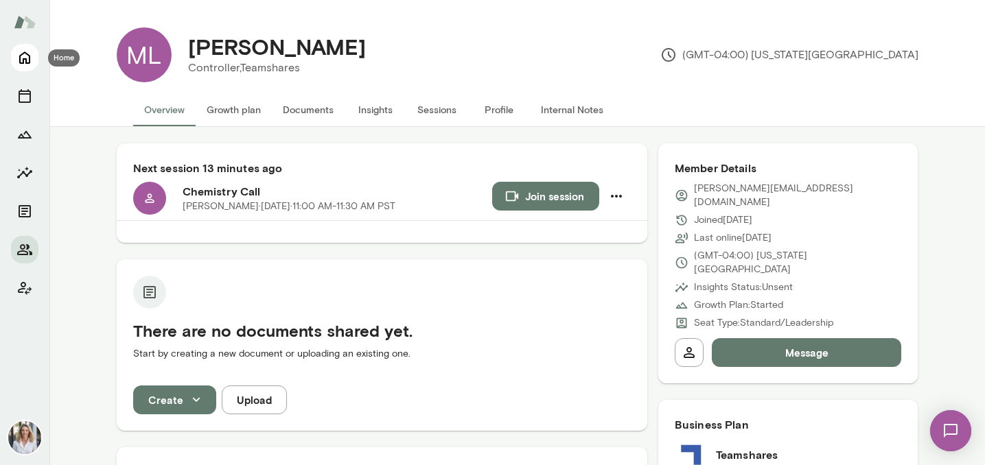
click at [26, 55] on icon "Home" at bounding box center [24, 57] width 16 height 16
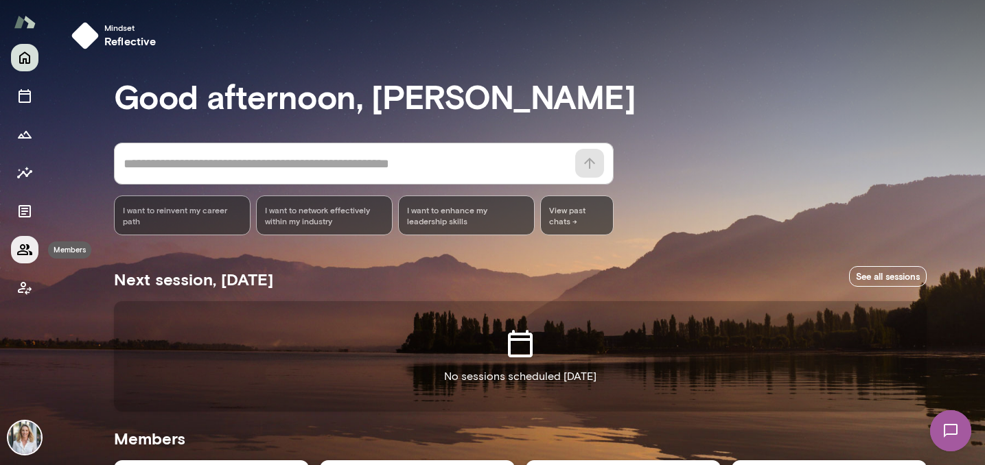
click at [21, 258] on button "Members" at bounding box center [24, 249] width 27 height 27
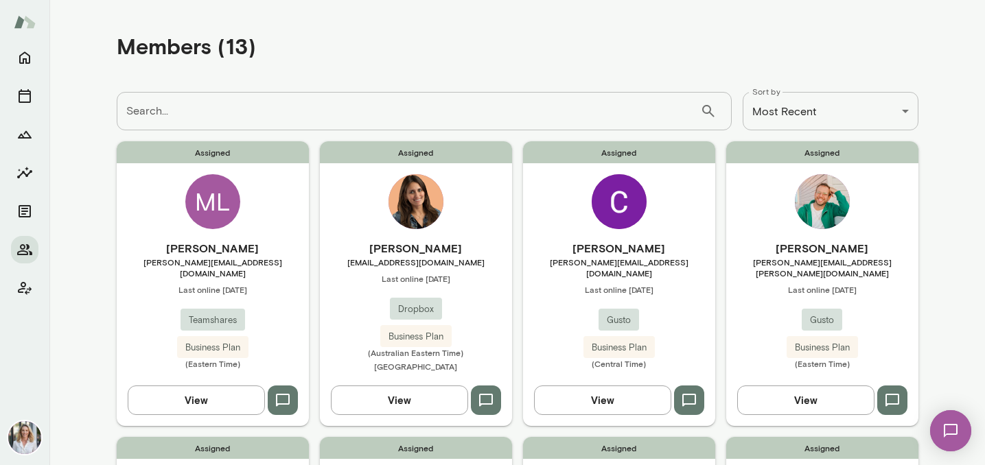
click at [214, 226] on div "ML" at bounding box center [212, 201] width 55 height 55
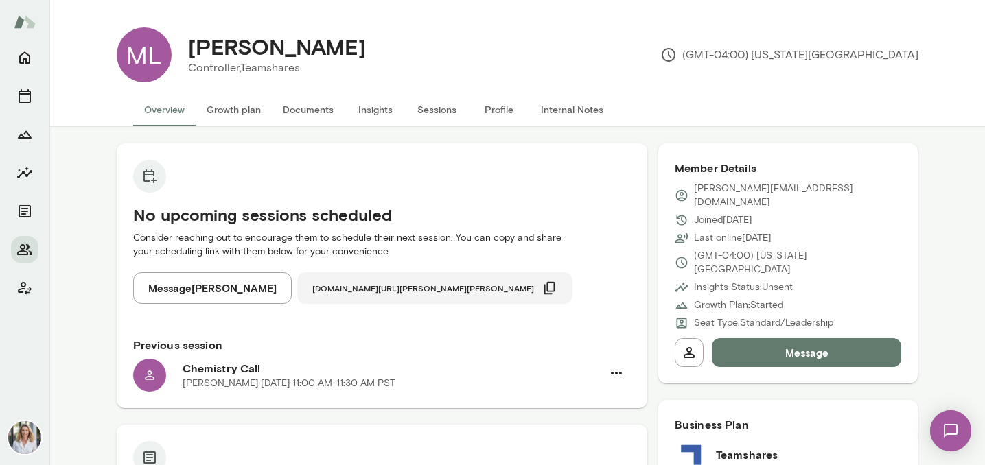
click at [318, 285] on span "cal.mento.co/jennifer-palazzo" at bounding box center [423, 288] width 222 height 11
click at [398, 290] on span "cal.mento.co/jennifer-palazzo" at bounding box center [423, 288] width 222 height 11
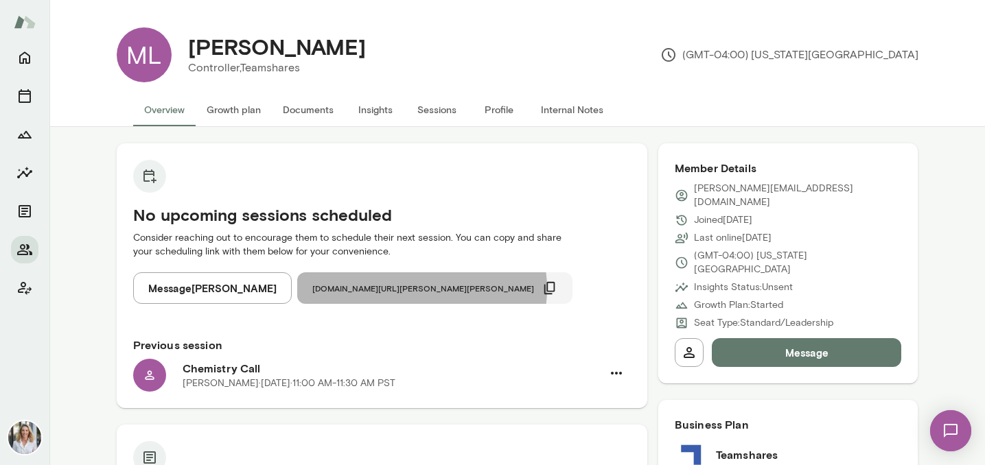
click at [405, 289] on span "cal.mento.co/jennifer-palazzo" at bounding box center [423, 288] width 222 height 11
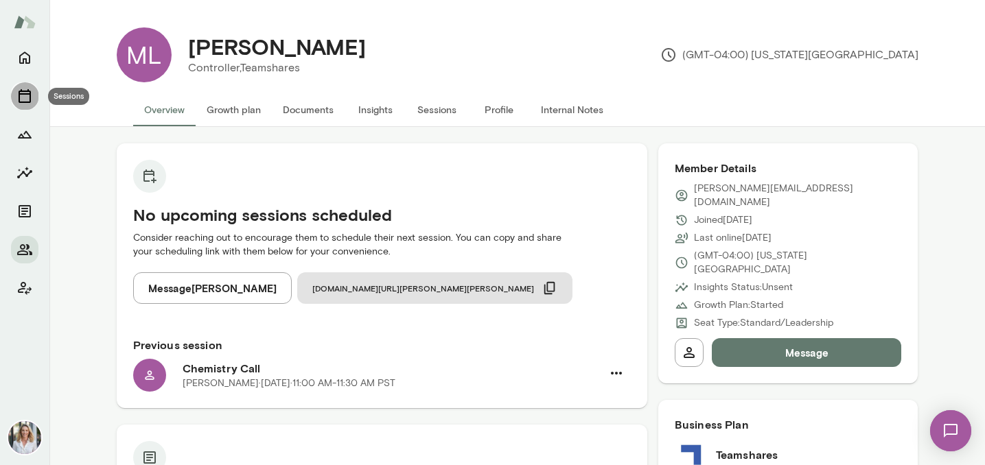
click at [25, 101] on icon "Sessions" at bounding box center [24, 96] width 16 height 16
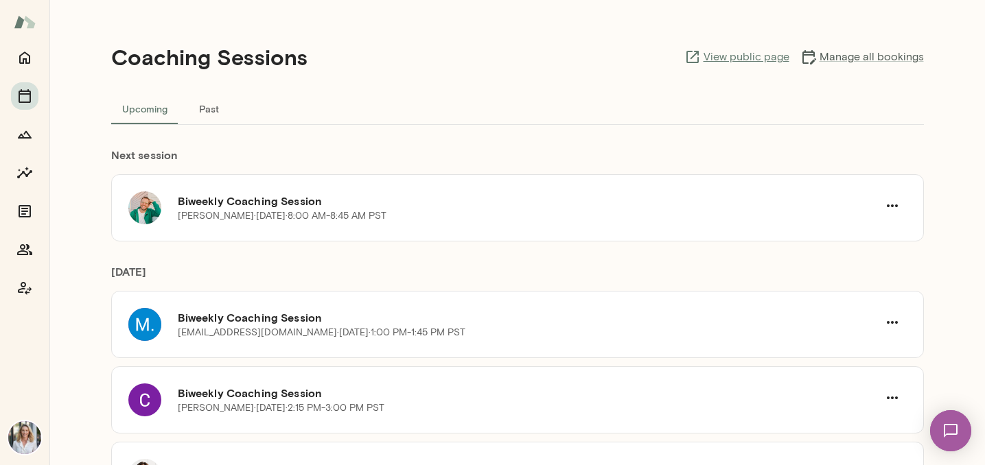
click at [751, 60] on link "View public page" at bounding box center [736, 57] width 105 height 16
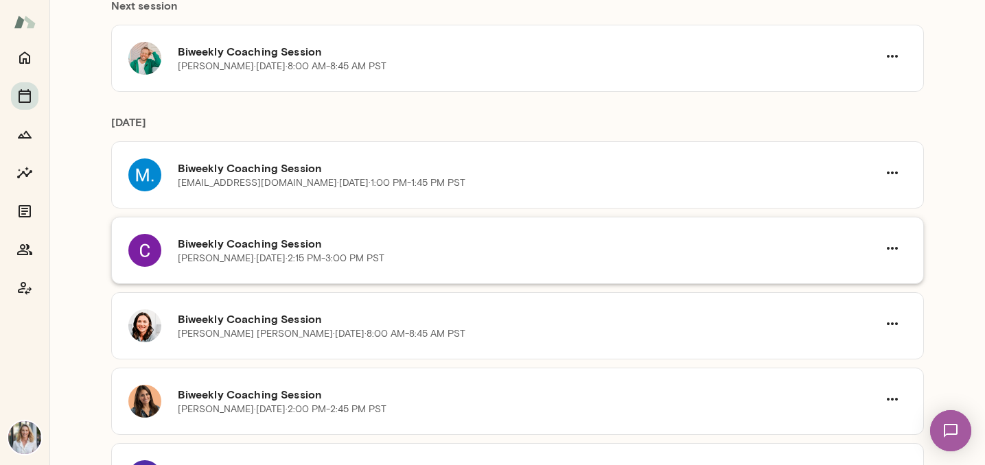
scroll to position [123, 0]
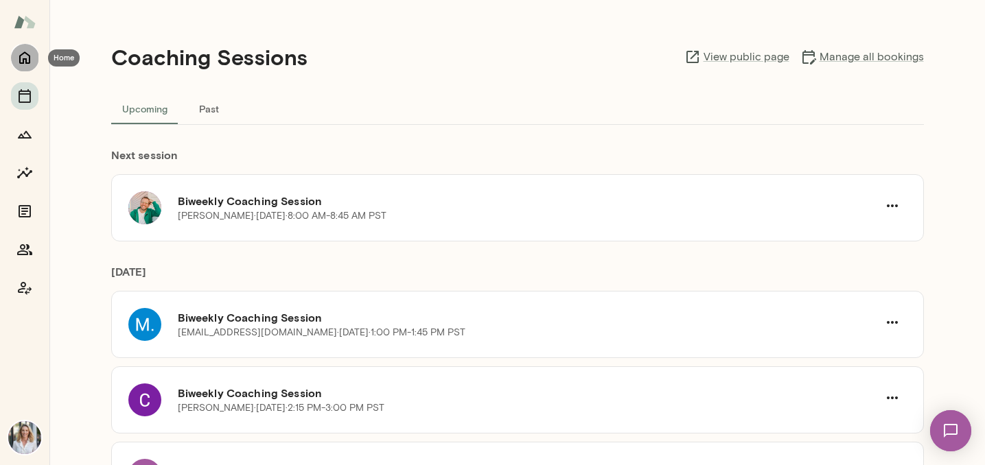
click at [23, 59] on icon "Home" at bounding box center [24, 58] width 11 height 12
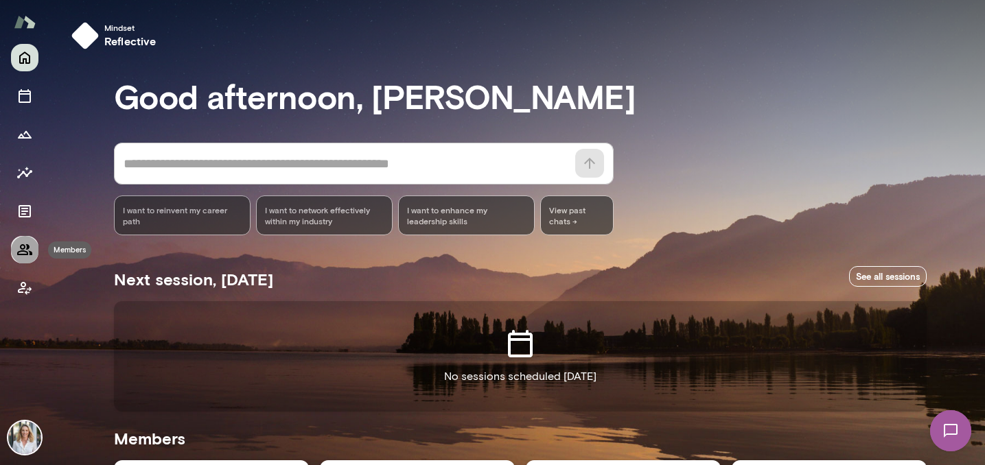
click at [24, 242] on icon "Members" at bounding box center [24, 250] width 16 height 16
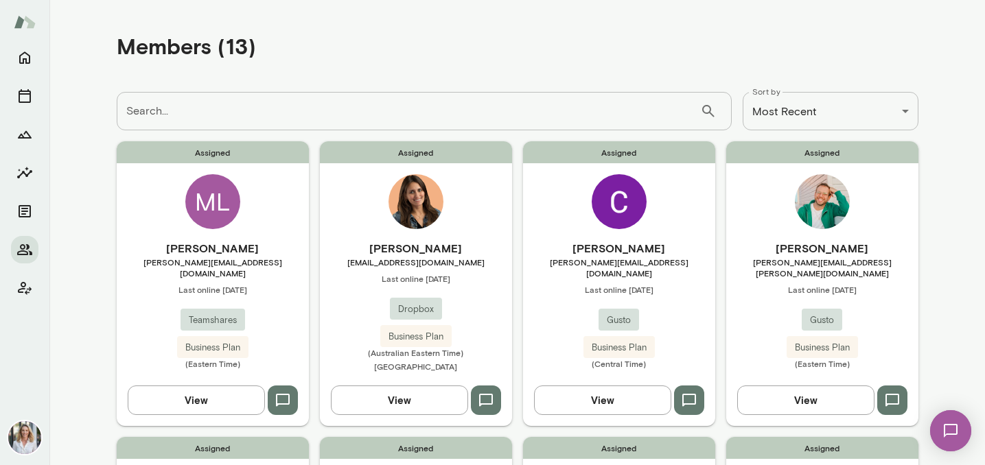
click at [209, 218] on div "ML" at bounding box center [212, 201] width 55 height 55
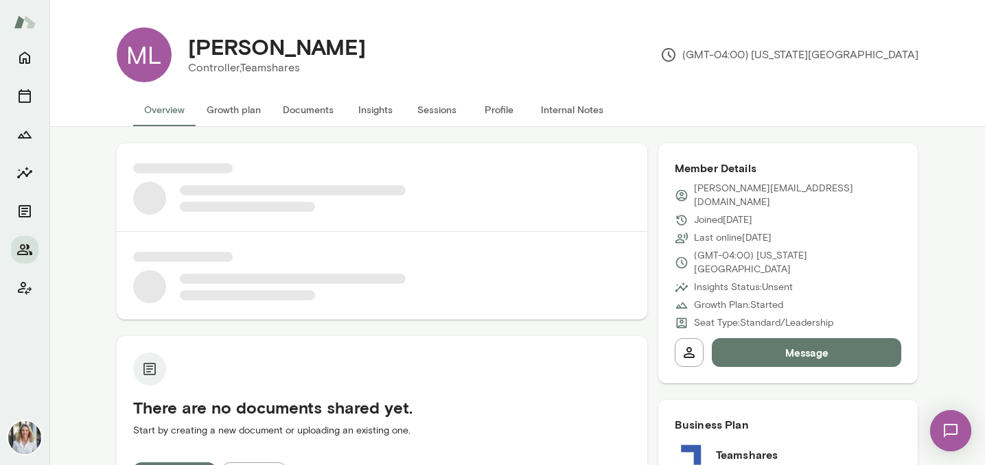
click at [300, 116] on button "Documents" at bounding box center [308, 109] width 73 height 33
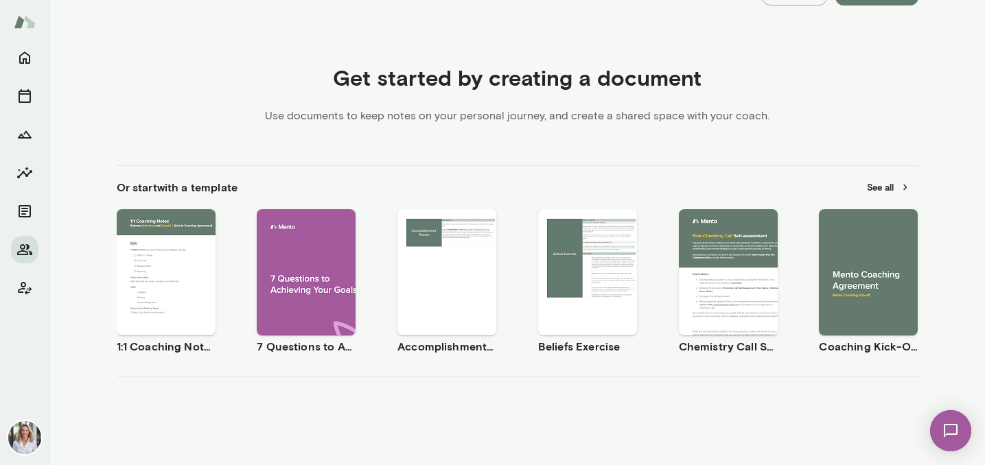
scroll to position [412, 0]
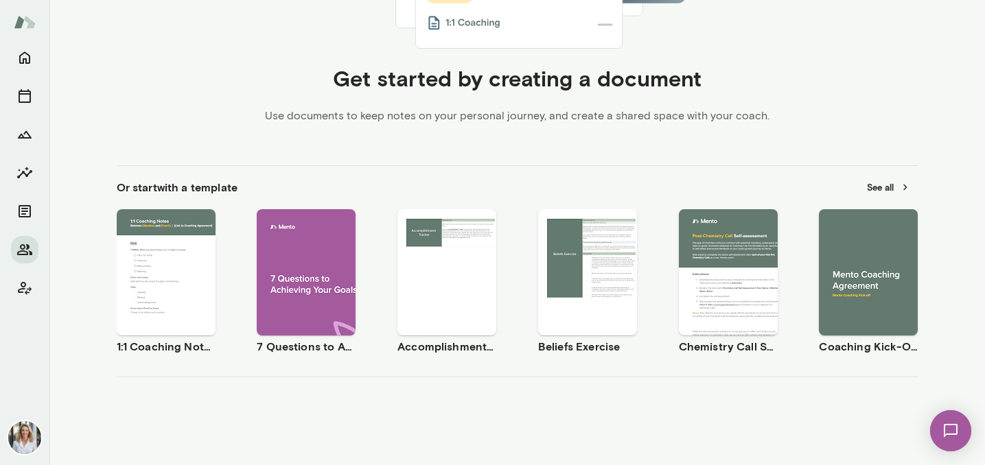
click at [186, 277] on button "Preview" at bounding box center [166, 284] width 88 height 18
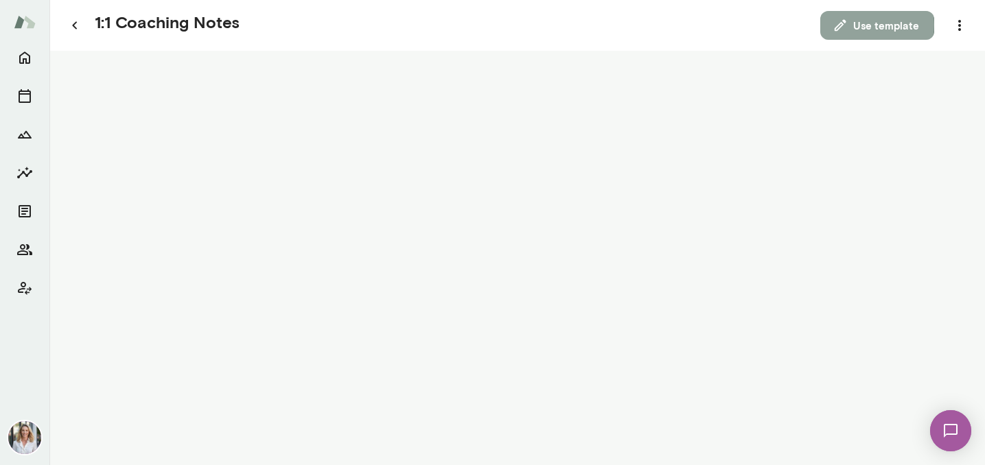
click at [877, 25] on button "Use template" at bounding box center [877, 25] width 114 height 29
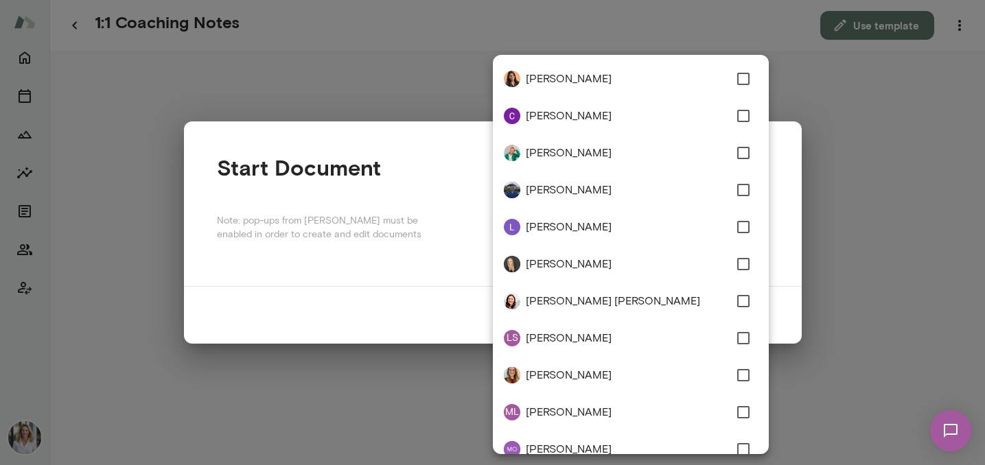
click at [626, 0] on div "**********" at bounding box center [492, 0] width 985 height 0
click at [104, 95] on div at bounding box center [492, 232] width 985 height 465
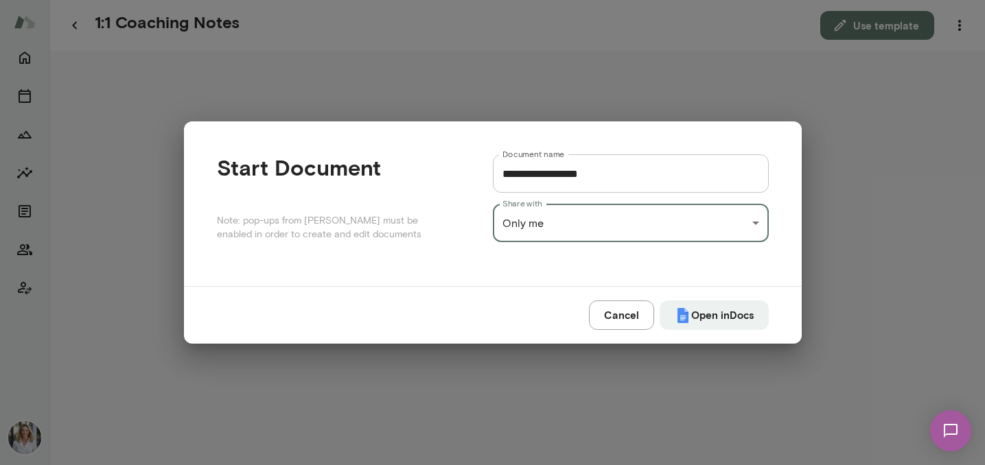
click at [620, 319] on button "Cancel" at bounding box center [621, 315] width 65 height 29
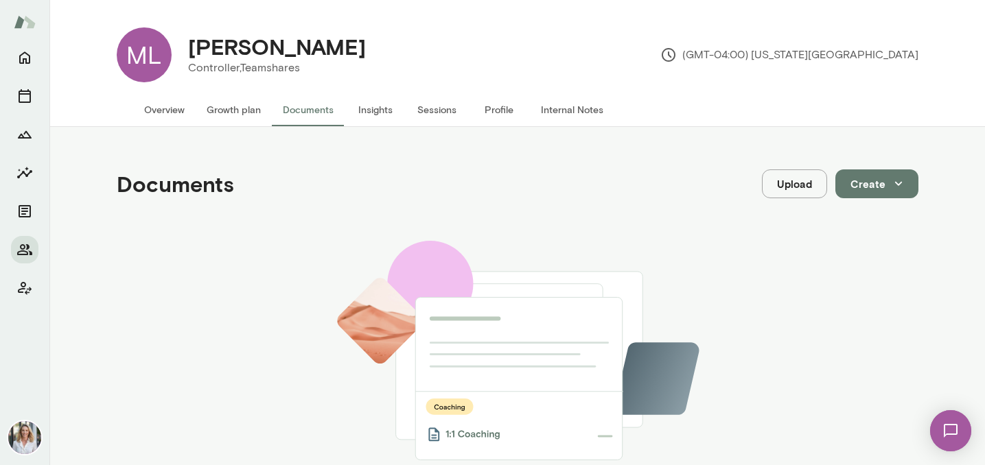
click at [309, 113] on button "Documents" at bounding box center [308, 109] width 73 height 33
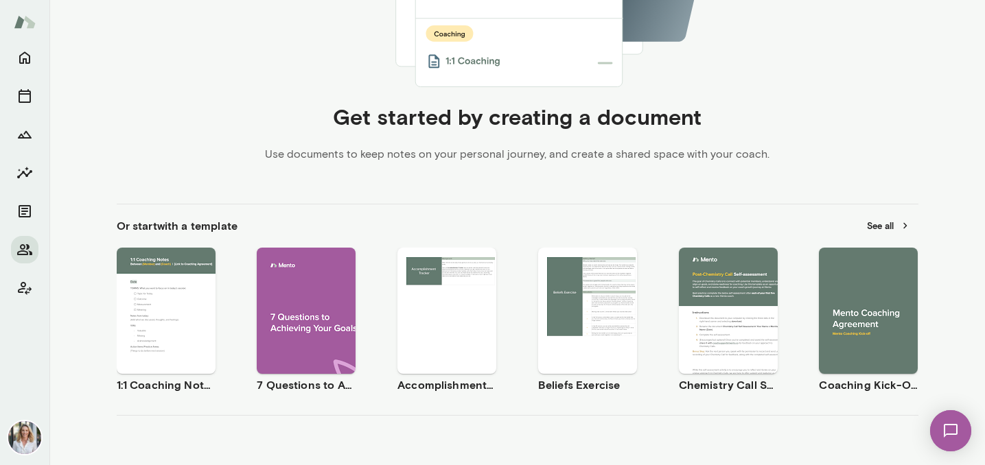
scroll to position [377, 0]
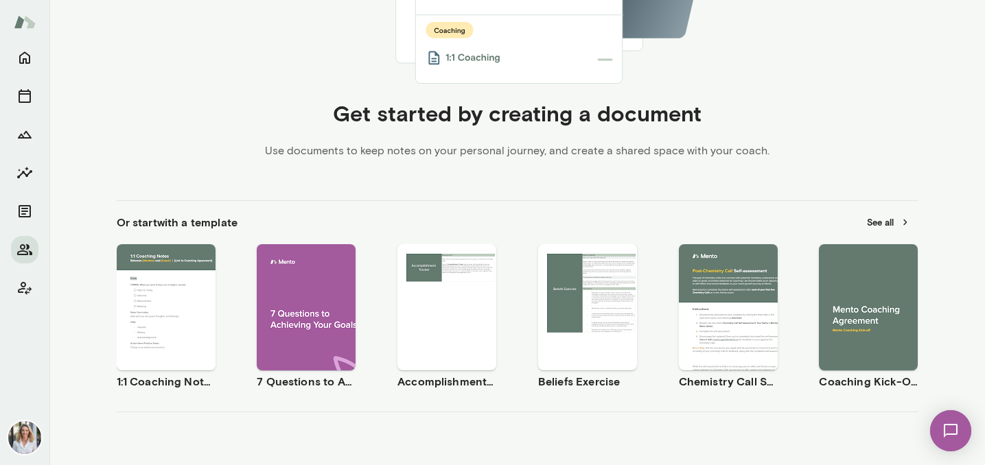
click at [167, 292] on span "Use template" at bounding box center [174, 295] width 50 height 11
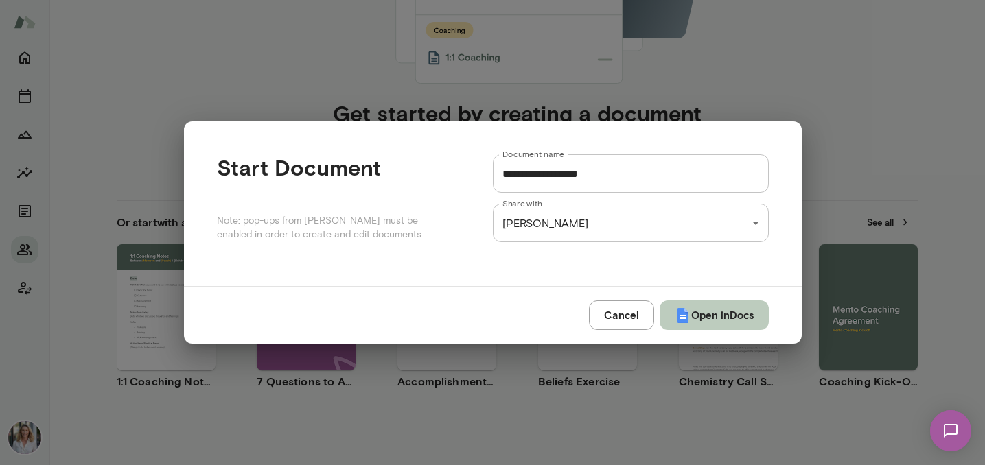
click at [708, 318] on button "Open in Docs" at bounding box center [713, 315] width 109 height 29
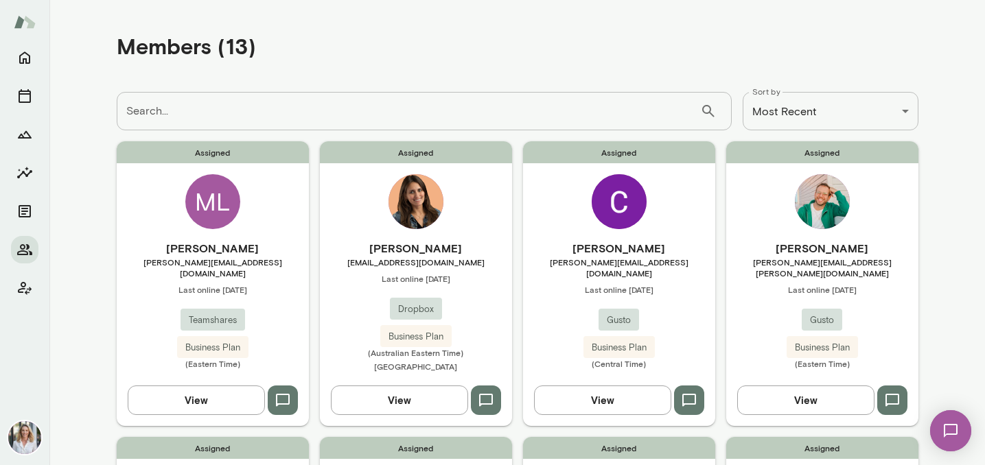
click at [233, 244] on h6 "[PERSON_NAME]" at bounding box center [213, 248] width 192 height 16
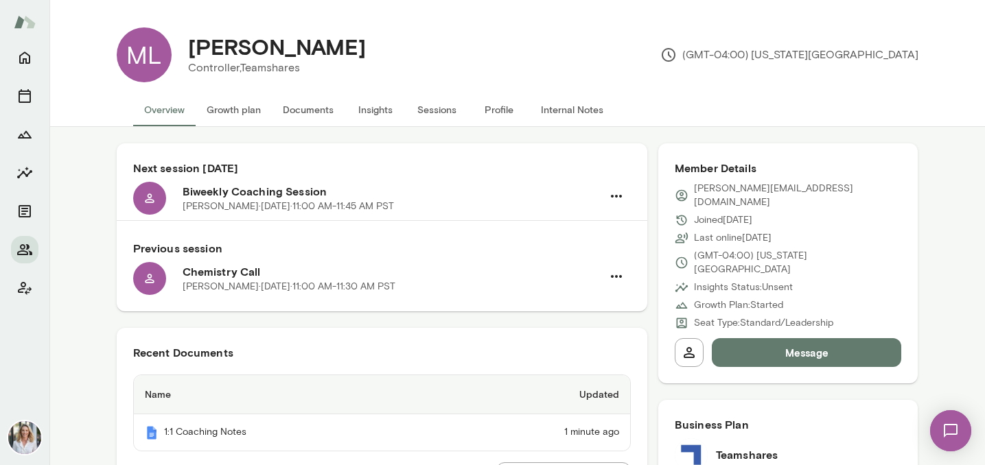
click at [308, 103] on button "Documents" at bounding box center [308, 109] width 73 height 33
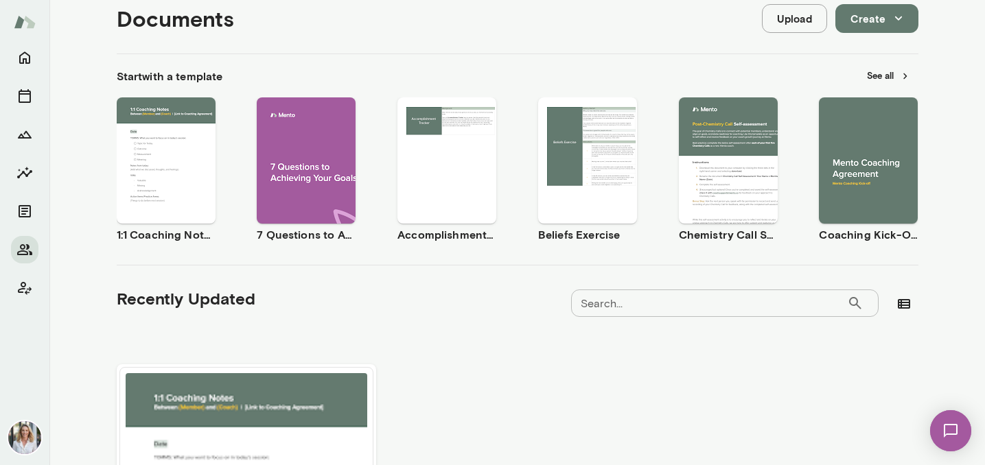
scroll to position [165, 0]
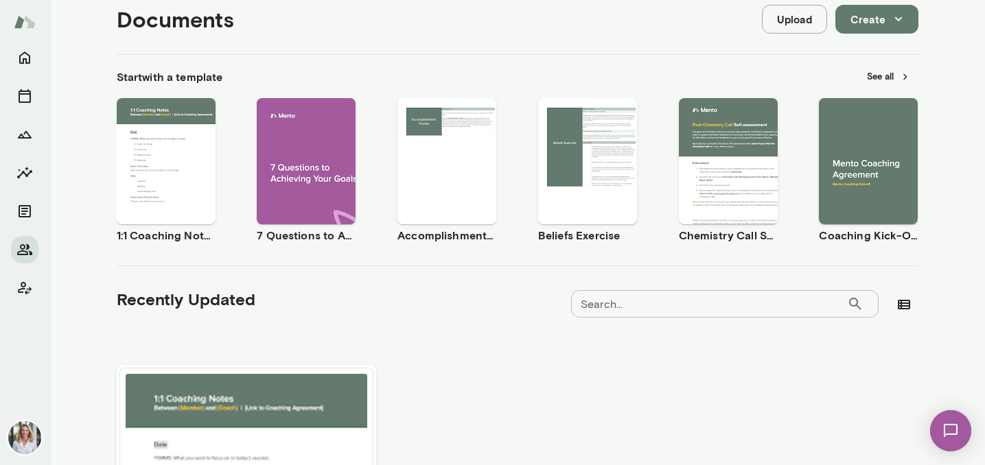
click at [876, 148] on span "Use template" at bounding box center [877, 149] width 50 height 11
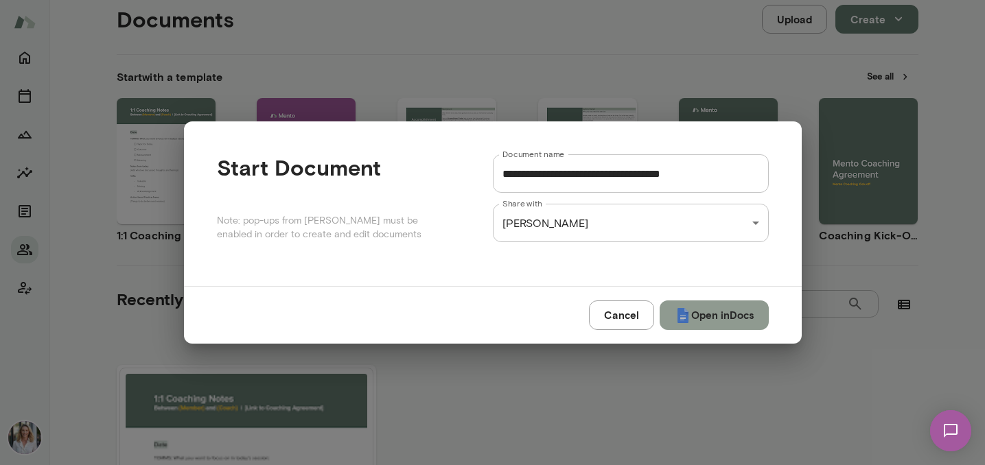
click at [692, 325] on button "Open in Docs" at bounding box center [713, 315] width 109 height 29
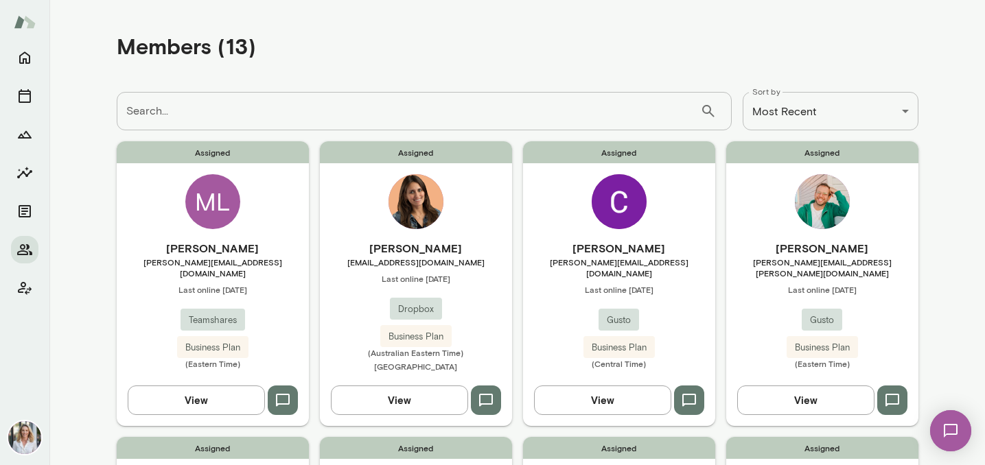
click at [214, 197] on div "ML" at bounding box center [212, 201] width 55 height 55
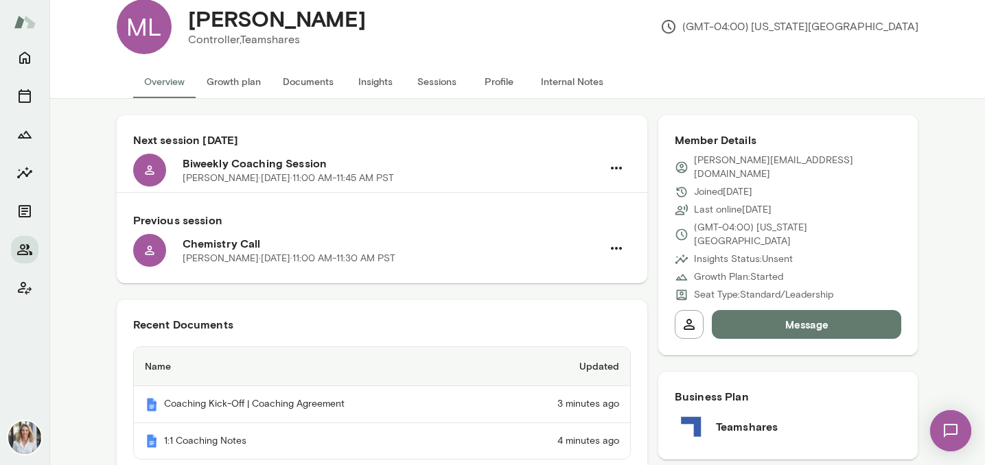
scroll to position [27, 0]
click at [315, 82] on button "Documents" at bounding box center [308, 82] width 73 height 33
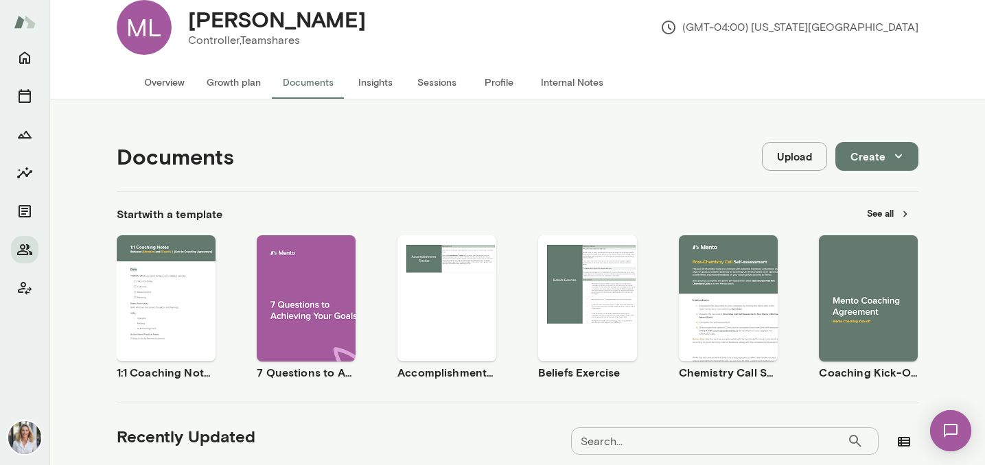
click at [882, 213] on button "See all" at bounding box center [888, 213] width 60 height 21
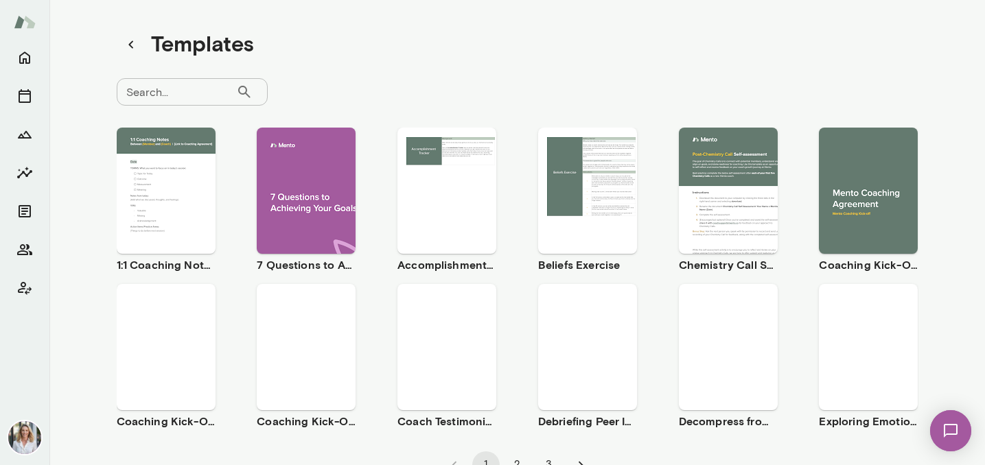
scroll to position [58, 0]
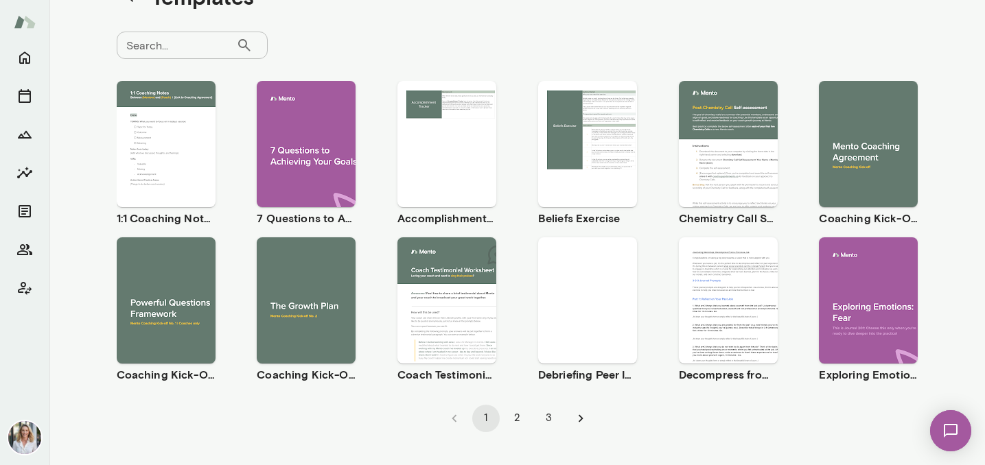
click at [516, 420] on button "2" at bounding box center [517, 418] width 27 height 27
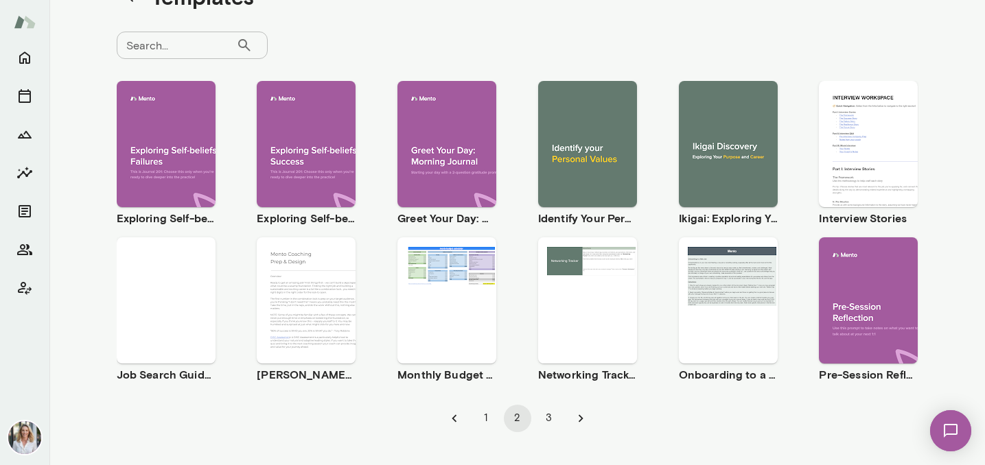
click at [611, 307] on button "Preview" at bounding box center [587, 312] width 88 height 18
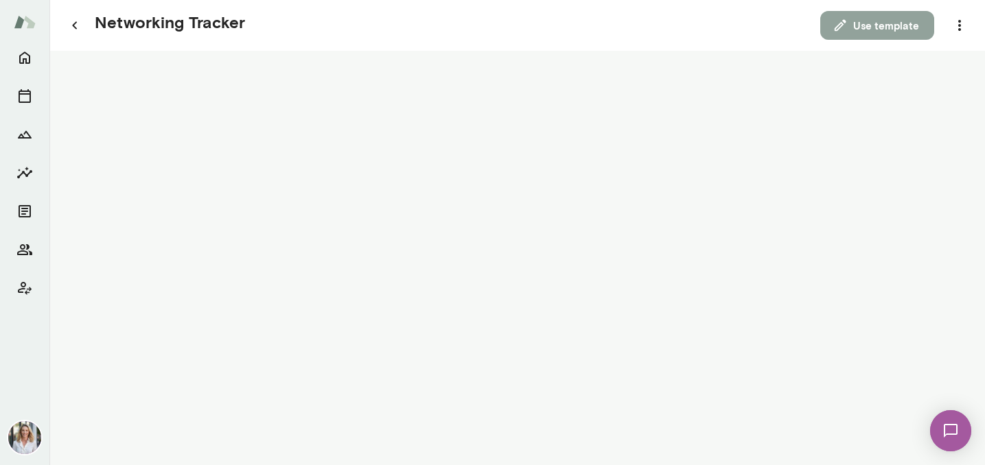
click at [894, 29] on button "Use template" at bounding box center [877, 25] width 114 height 29
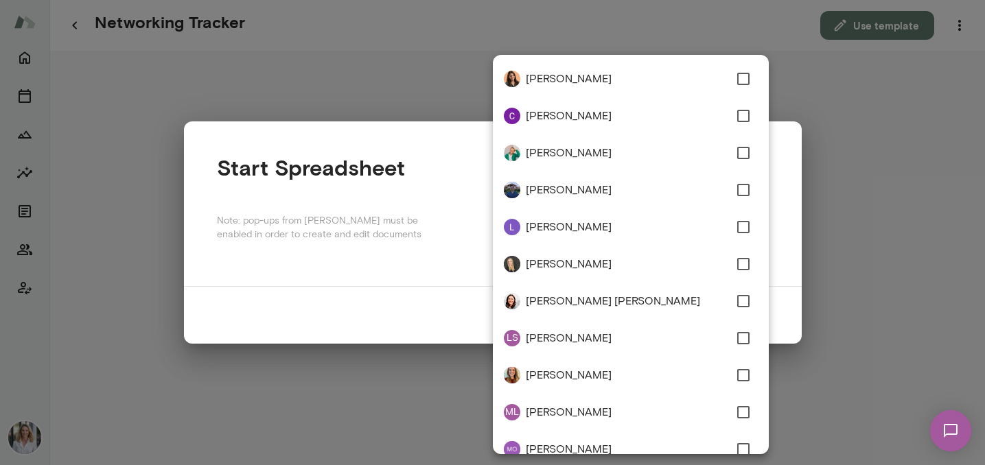
click at [624, 0] on div "**********" at bounding box center [492, 0] width 985 height 0
type input "**********"
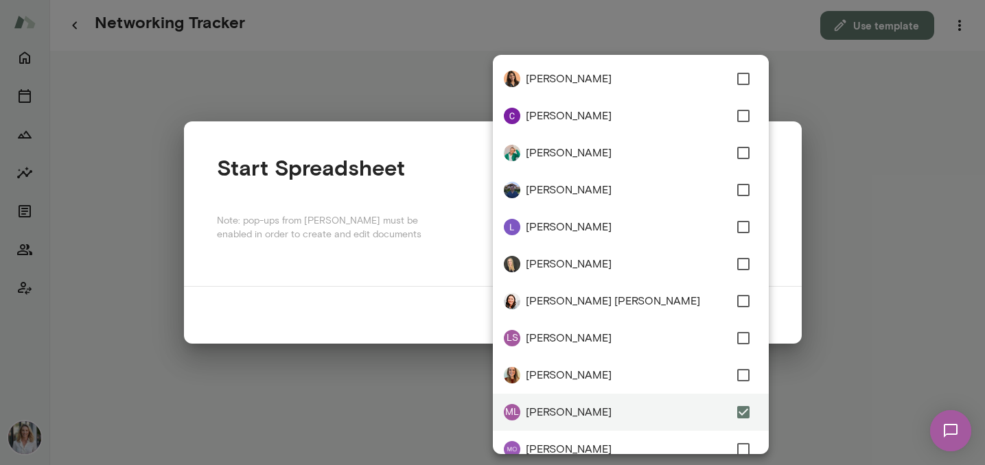
scroll to position [93, 0]
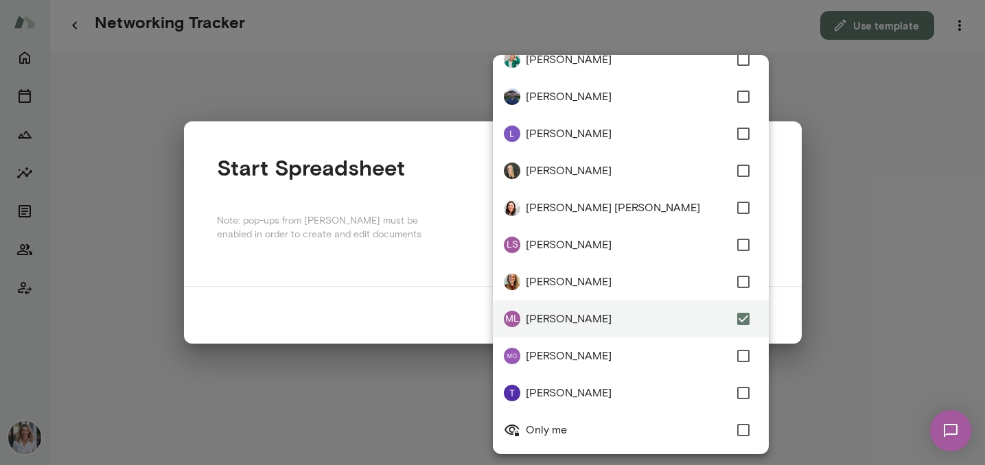
click at [794, 226] on div at bounding box center [492, 232] width 985 height 465
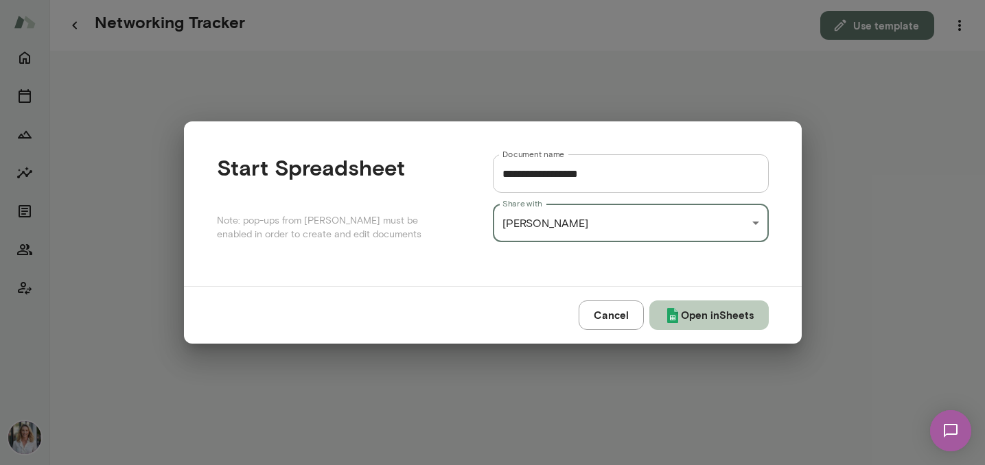
click at [690, 313] on button "Open in Sheets" at bounding box center [708, 315] width 119 height 29
